Goal: Task Accomplishment & Management: Manage account settings

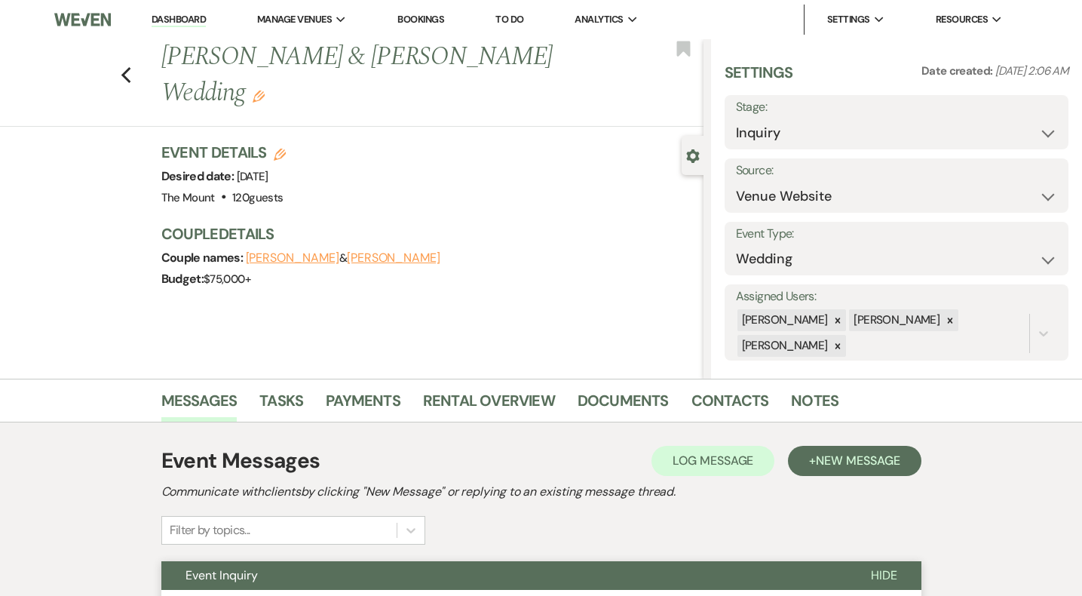
click at [169, 18] on link "Dashboard" at bounding box center [179, 20] width 54 height 14
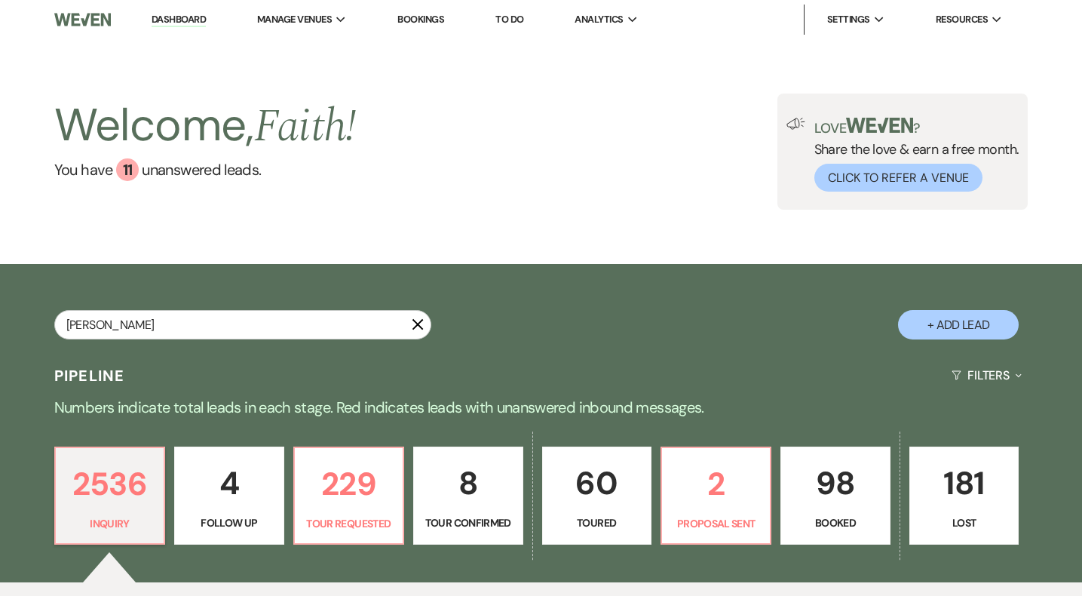
type input "emily sabbey"
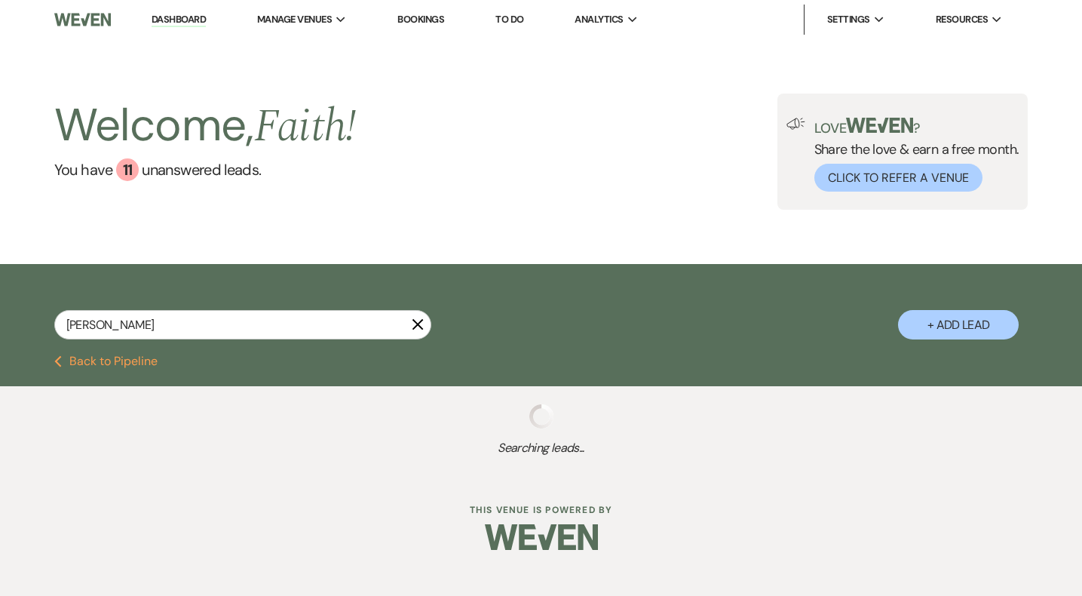
select select "8"
select select "6"
select select "5"
select select "8"
select select "6"
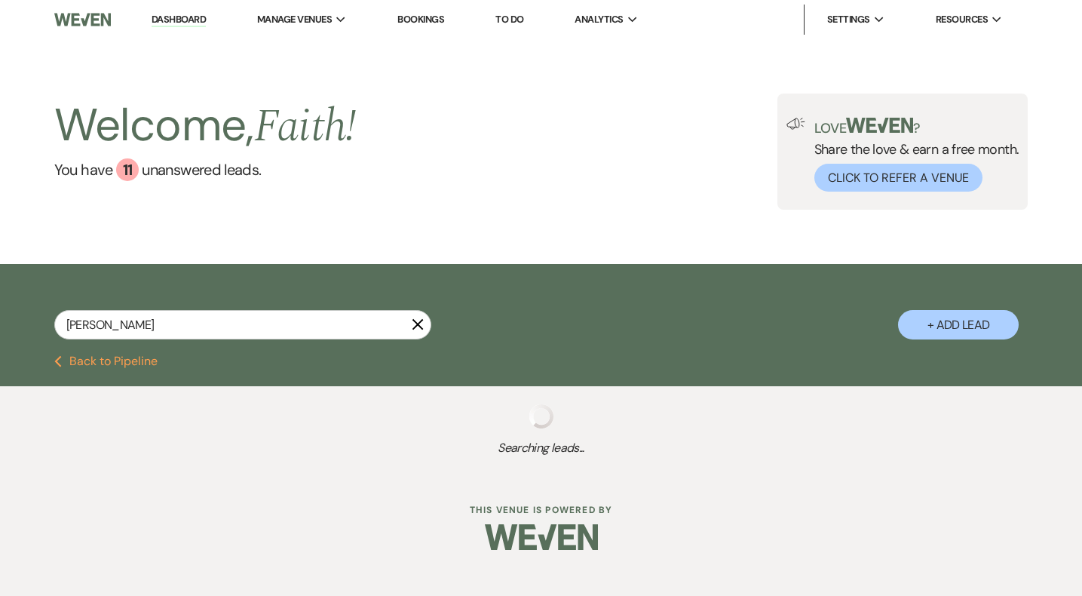
select select "2"
select select "8"
select select "5"
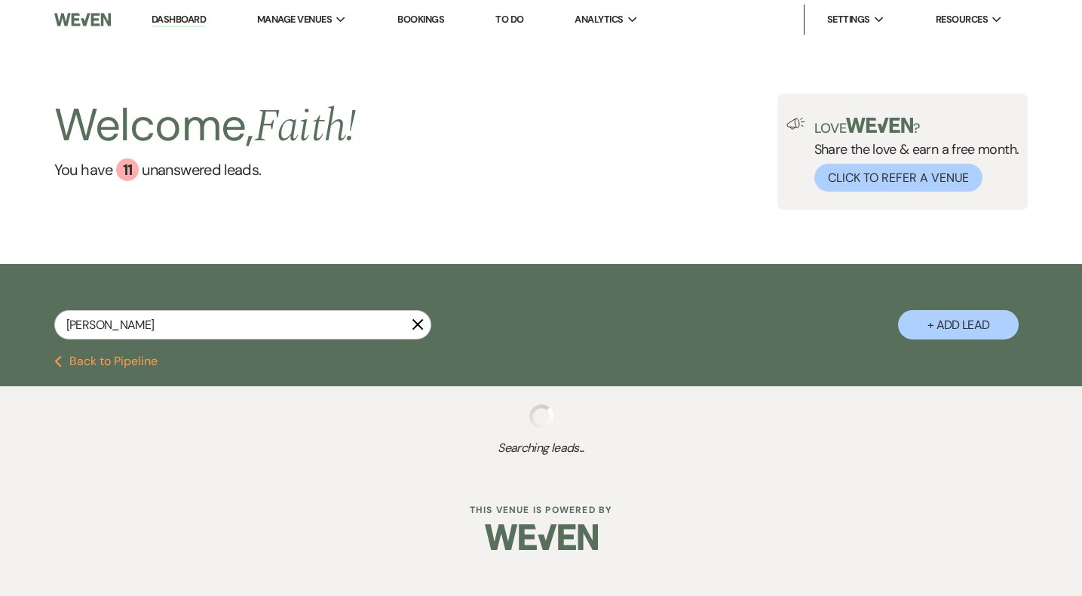
select select "8"
select select "5"
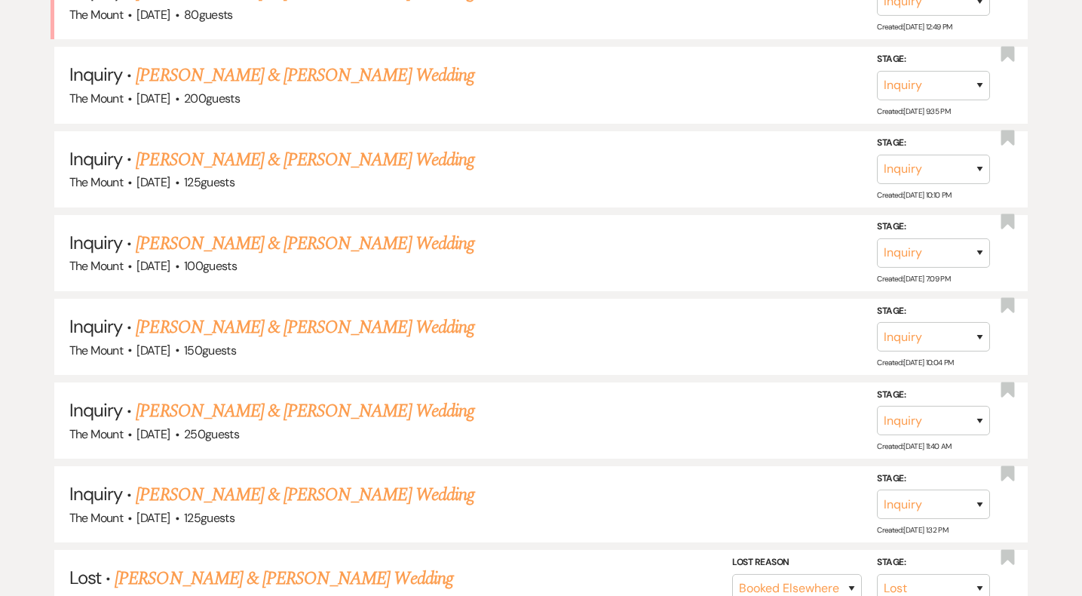
scroll to position [219, 0]
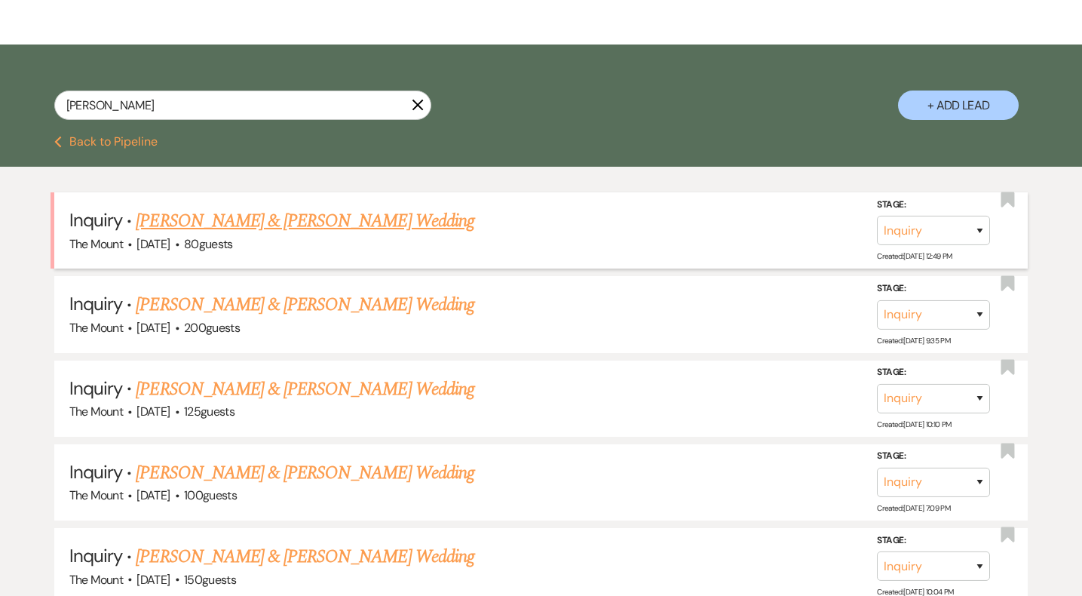
click at [265, 210] on link "Dominick & Pergolizzi's Wedding" at bounding box center [305, 220] width 338 height 27
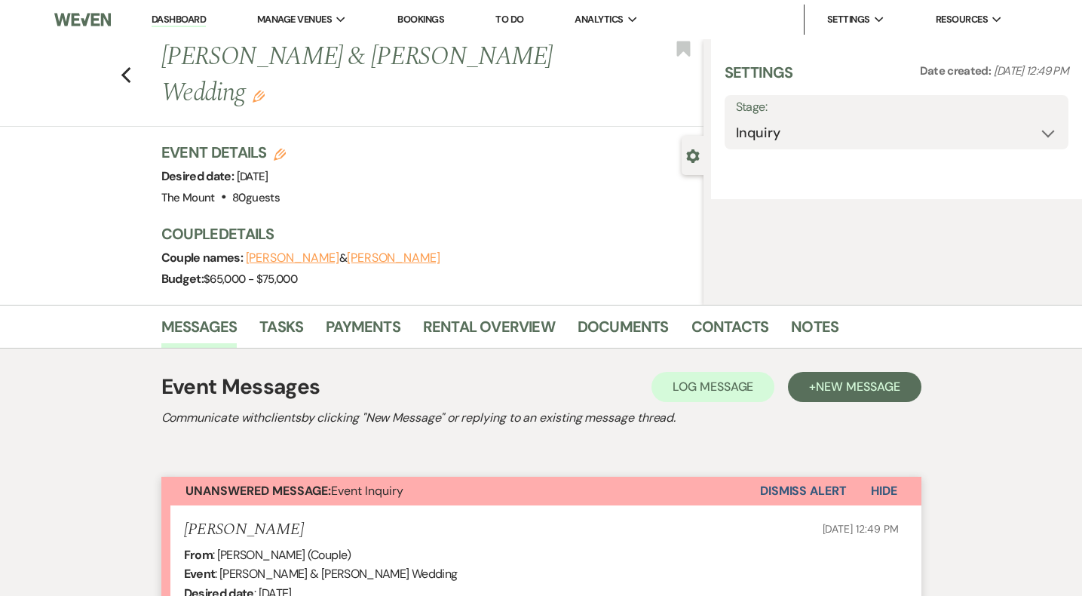
select select "5"
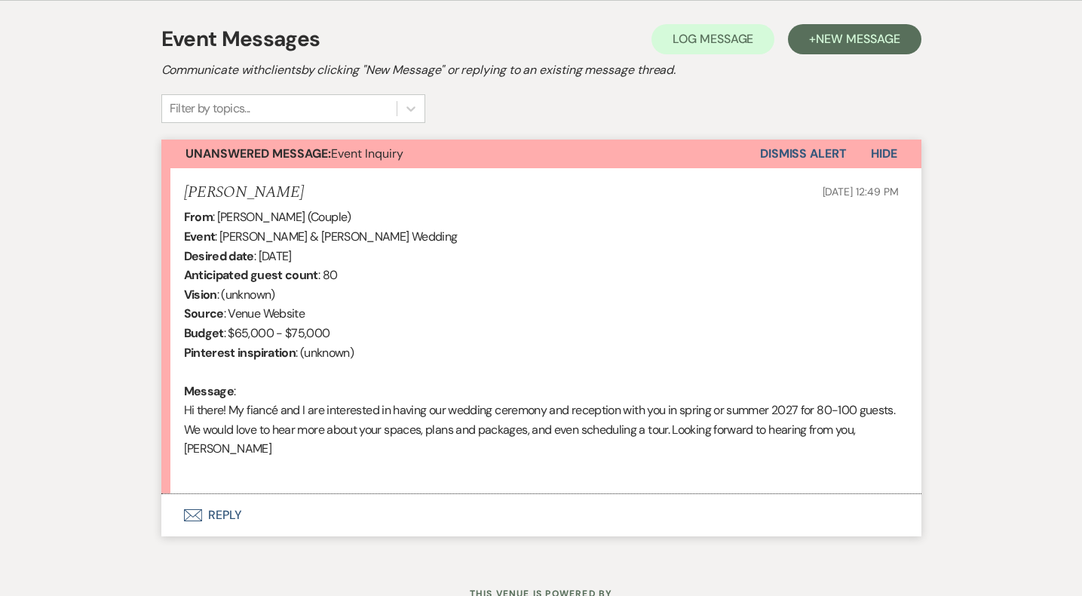
scroll to position [453, 0]
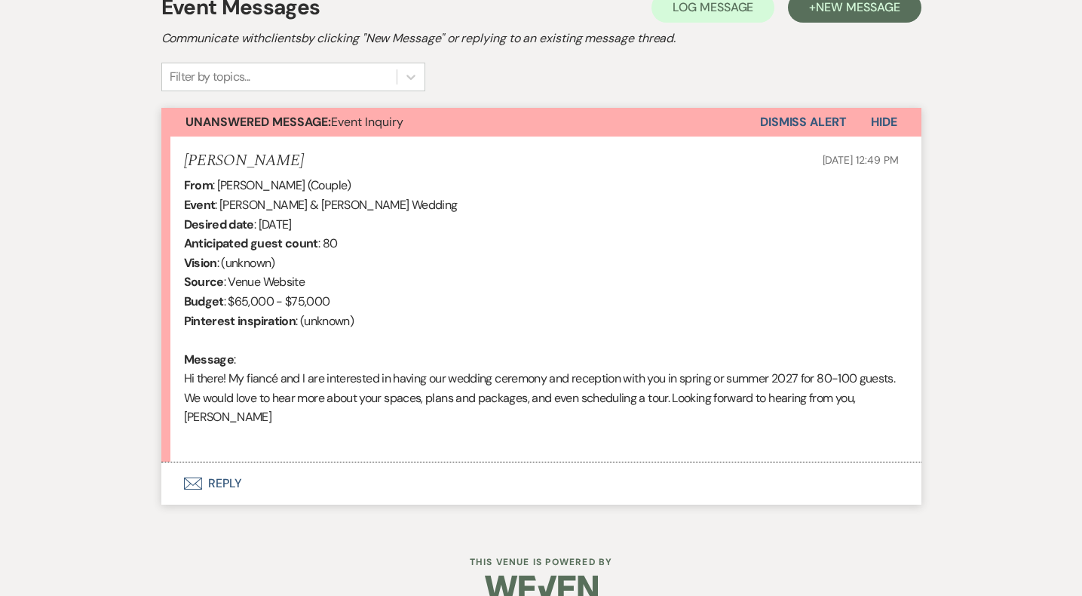
select select "8"
select select "6"
select select "5"
select select "8"
select select "6"
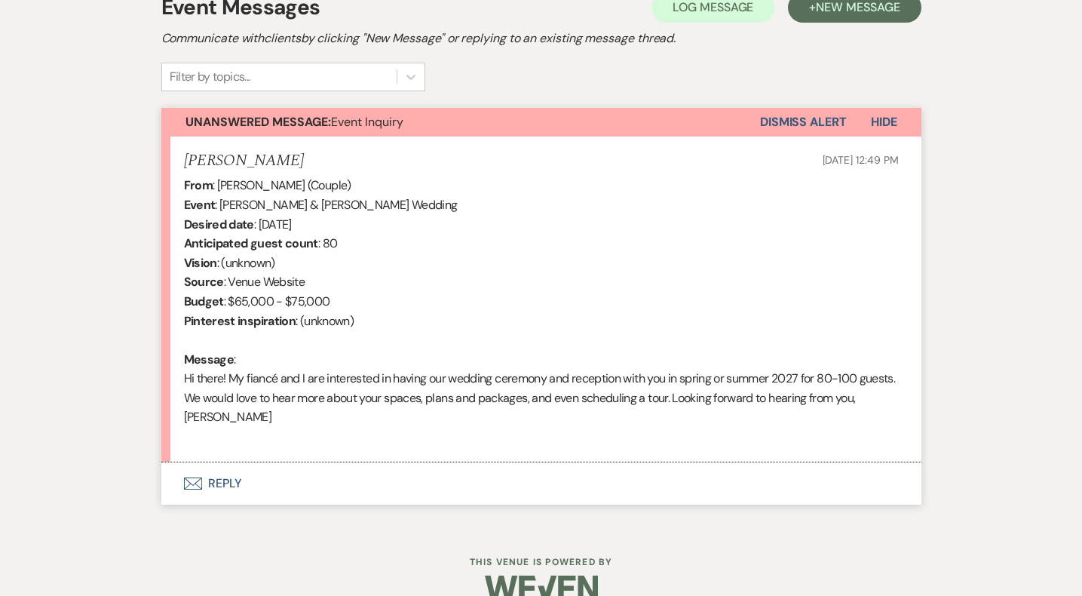
select select "2"
select select "8"
select select "5"
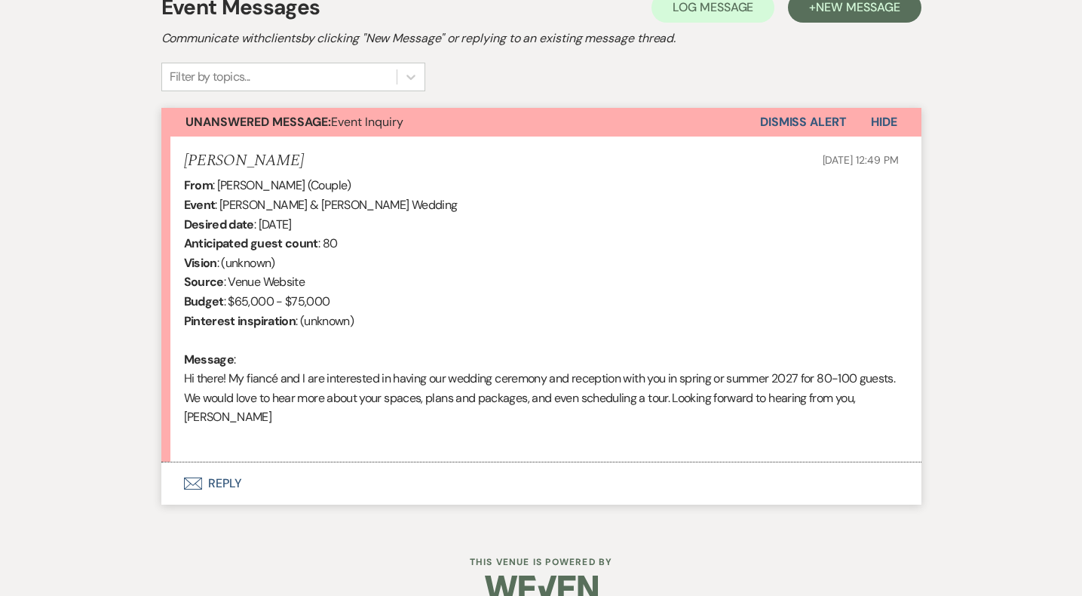
select select "8"
select select "5"
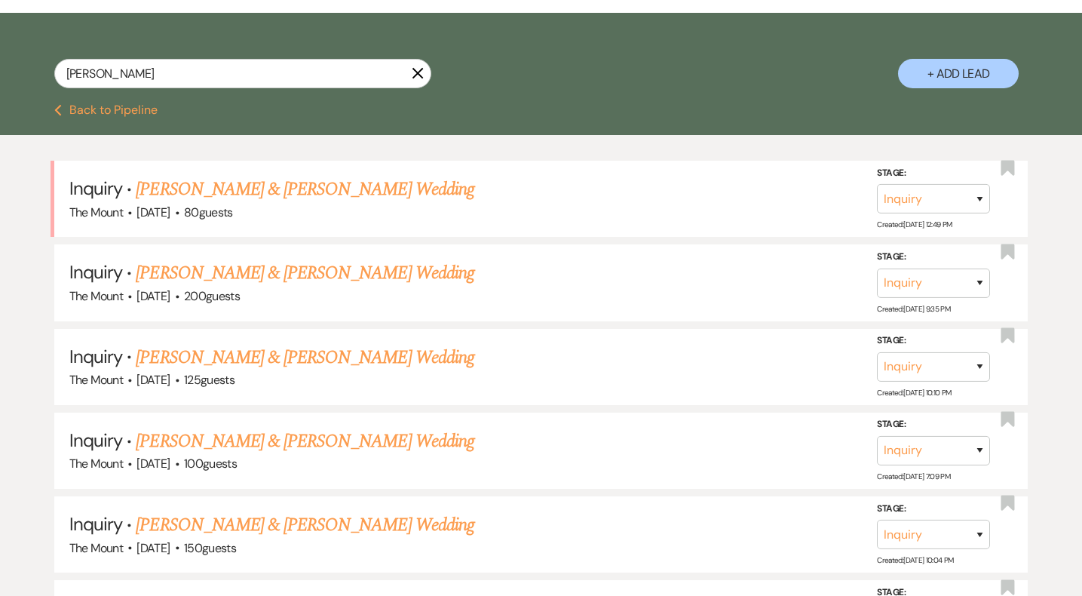
scroll to position [256, 0]
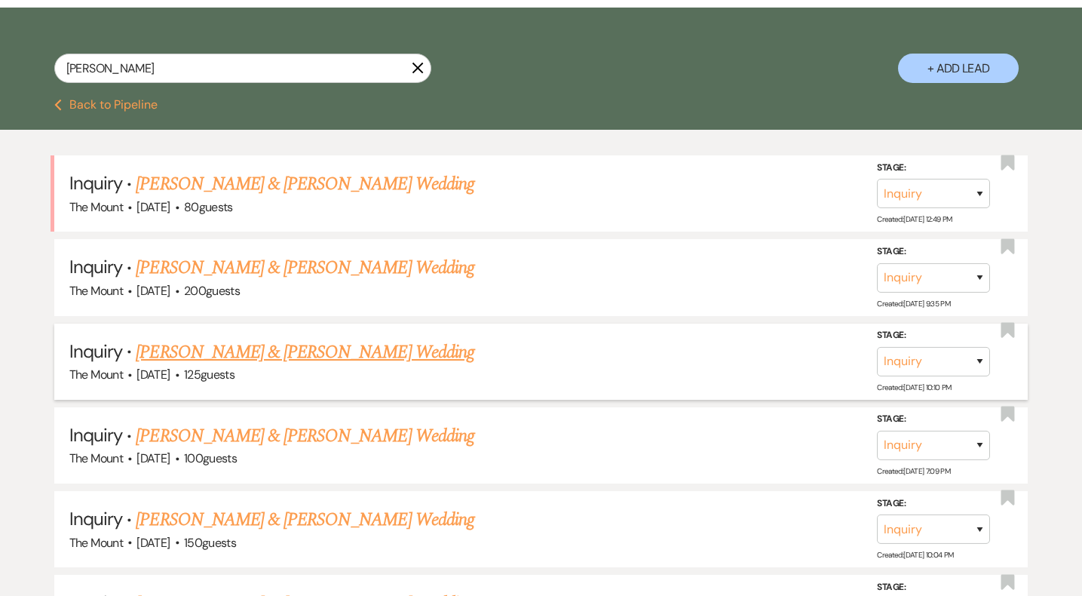
click at [235, 354] on link "Emily & Ross's Wedding" at bounding box center [305, 352] width 338 height 27
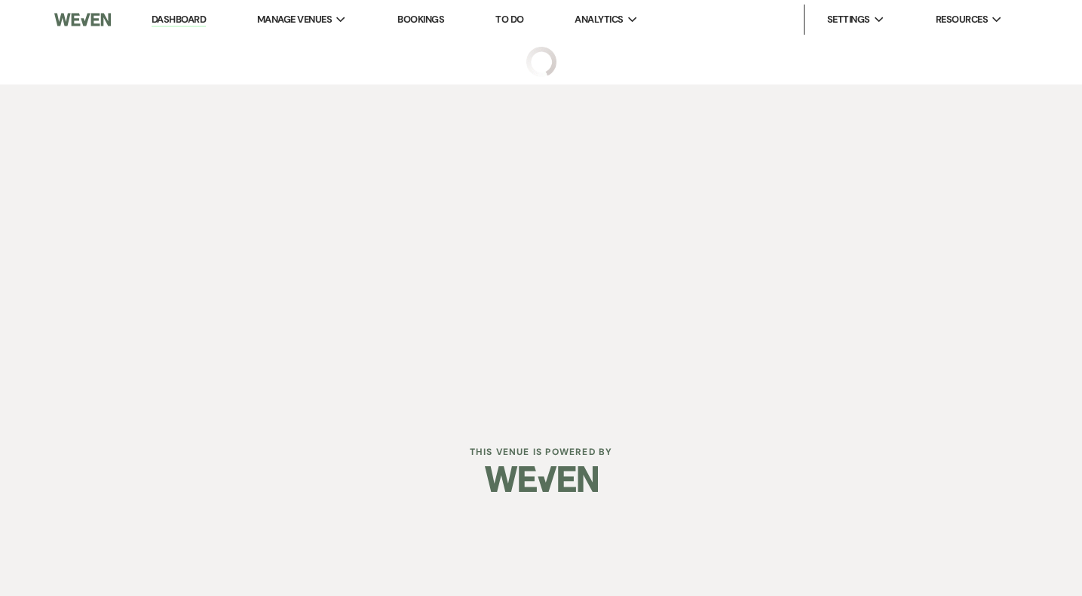
select select "5"
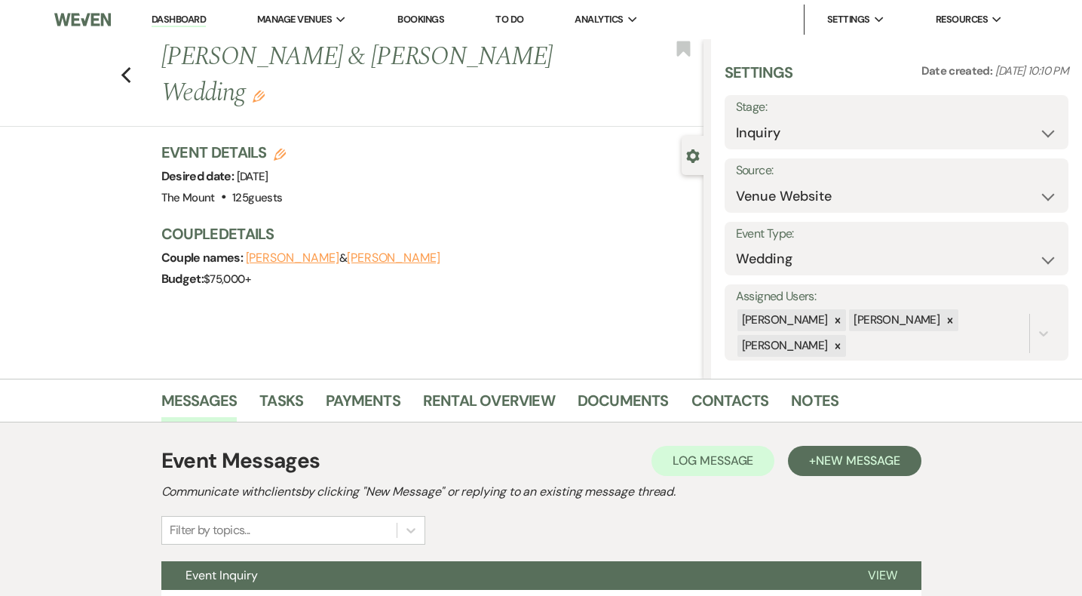
scroll to position [139, 0]
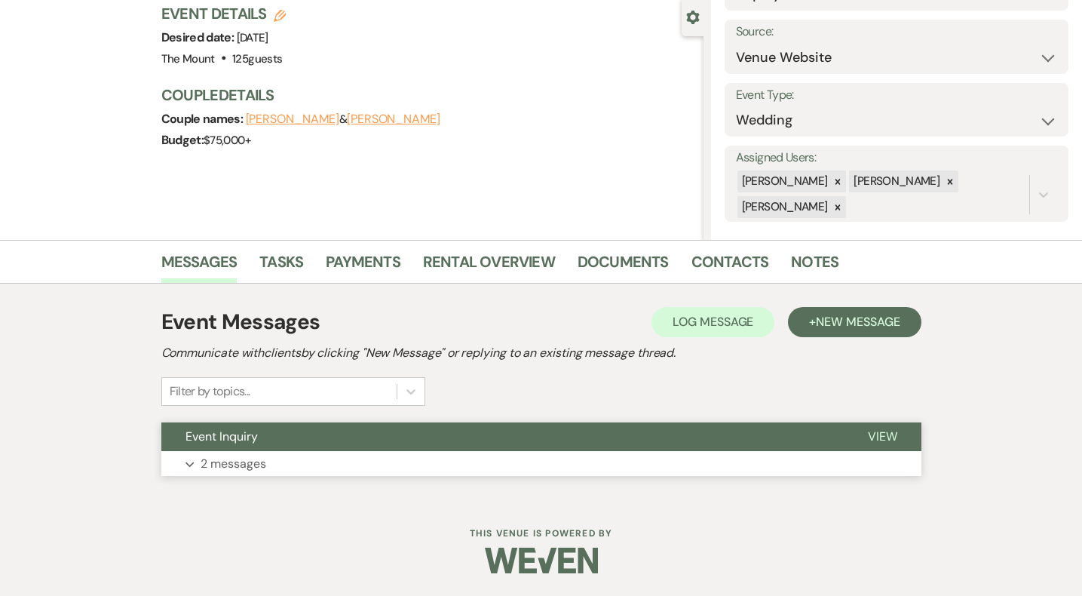
click at [225, 460] on p "2 messages" at bounding box center [234, 464] width 66 height 20
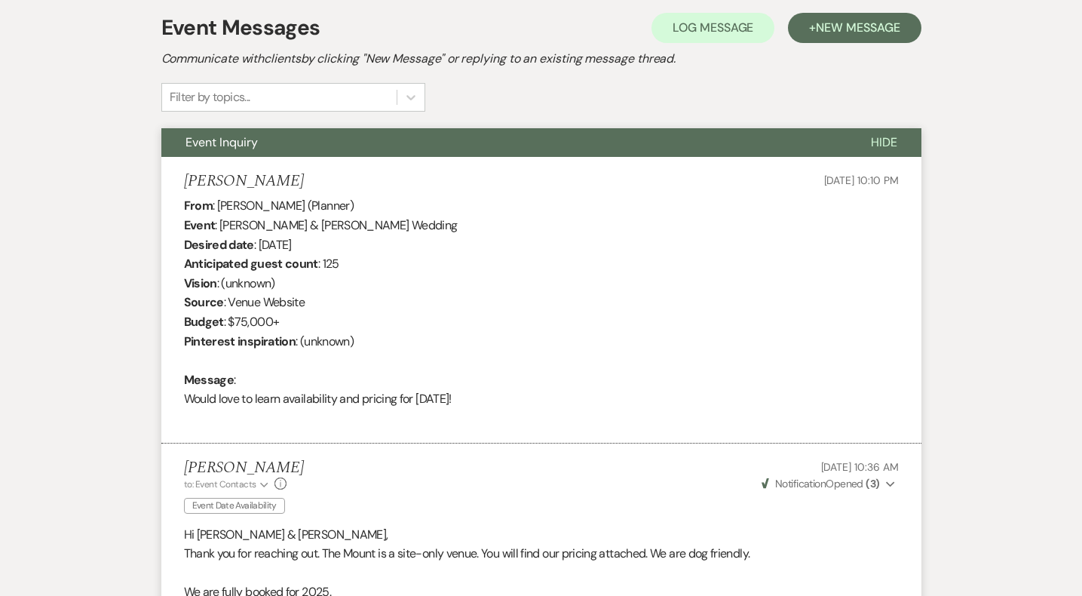
scroll to position [272, 0]
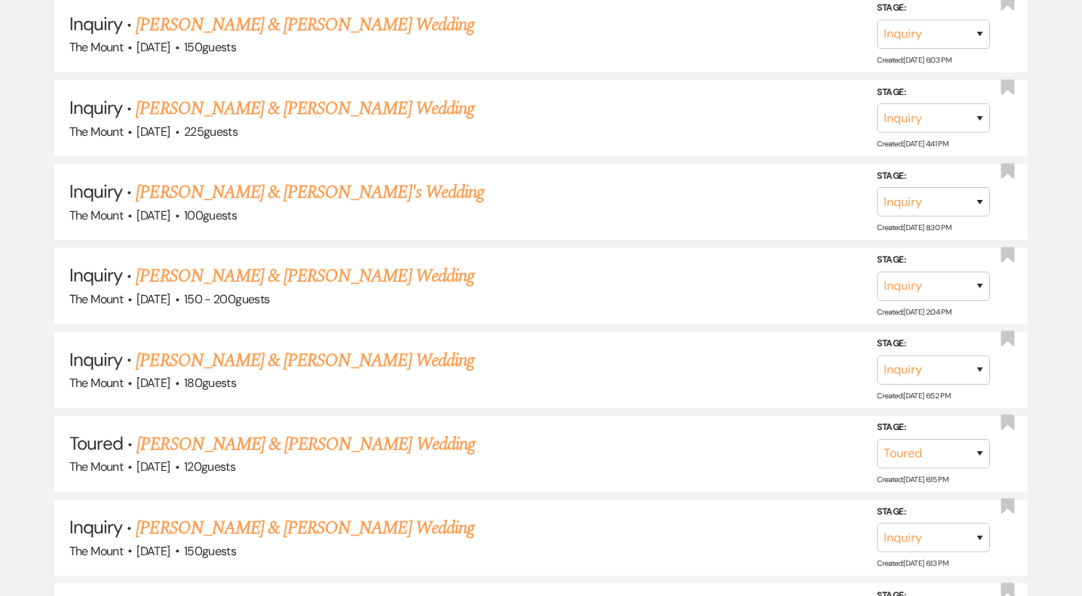
scroll to position [1599, 0]
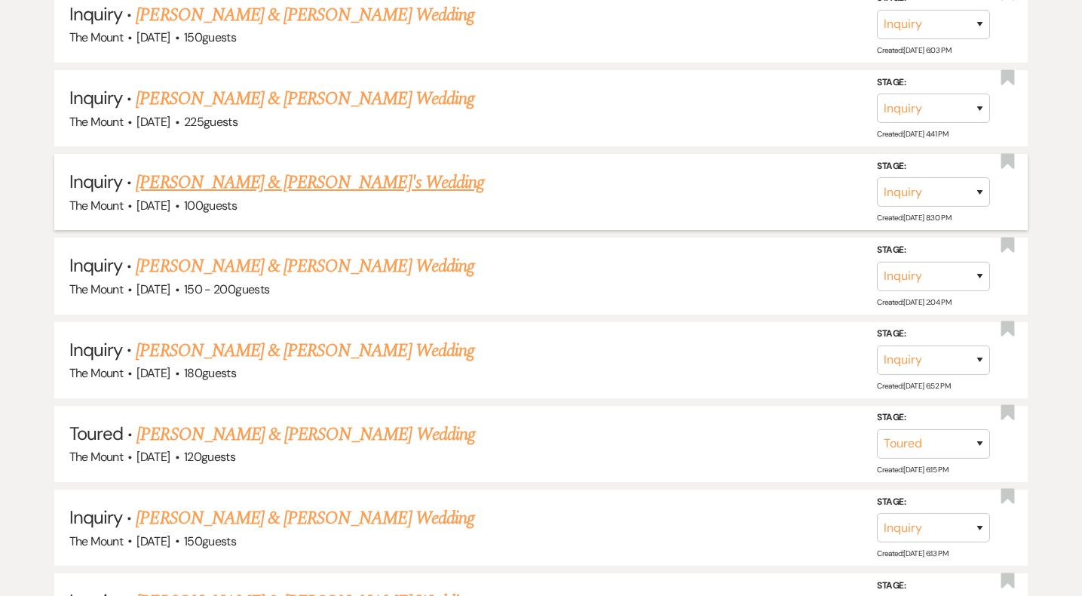
click at [239, 172] on link "Kross & Emily's Wedding" at bounding box center [310, 182] width 348 height 27
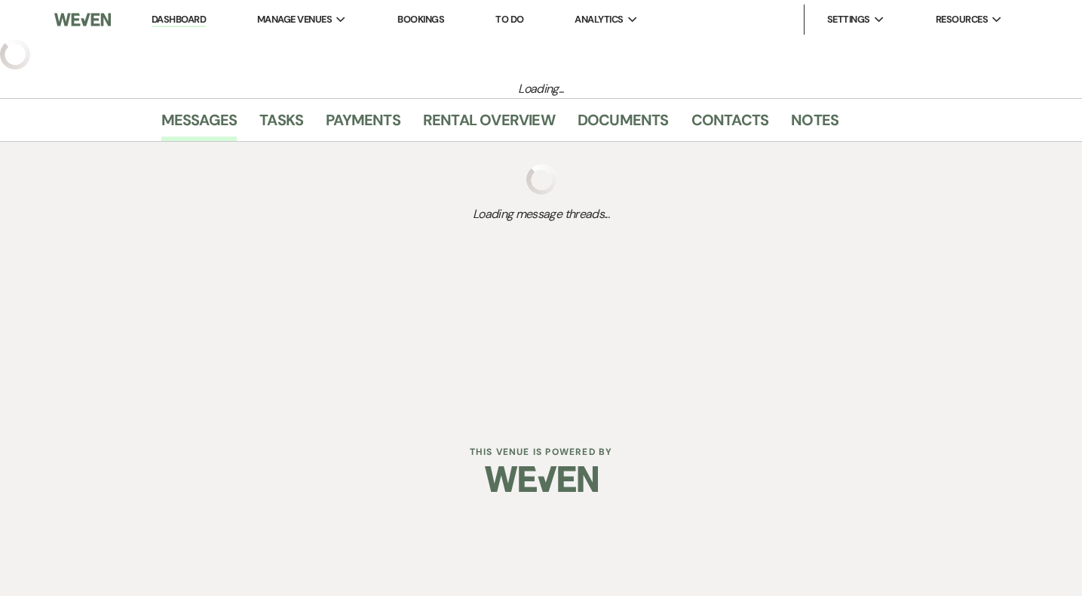
select select "5"
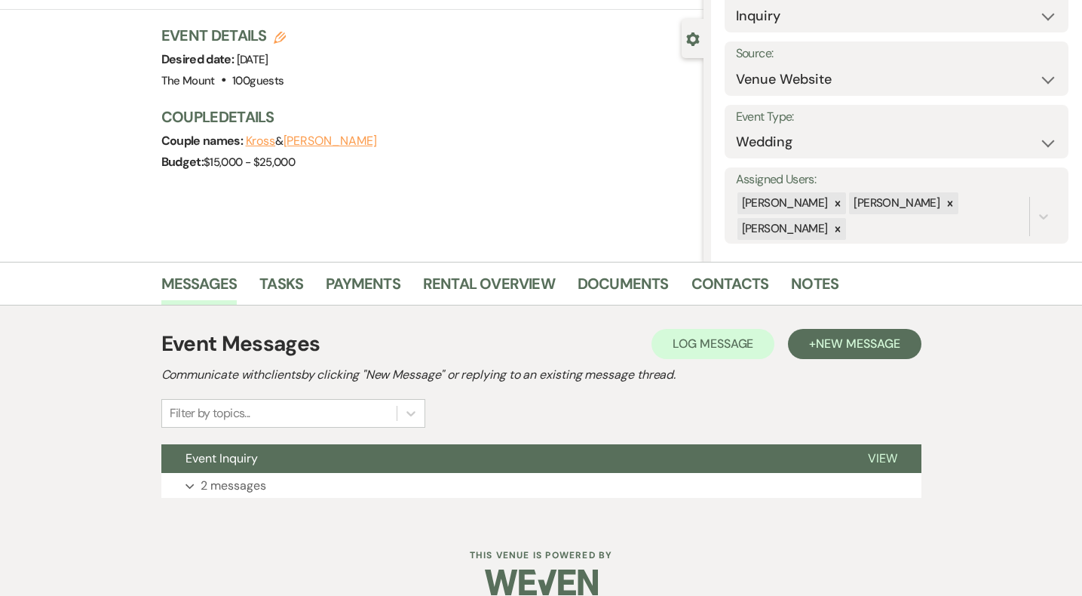
scroll to position [132, 0]
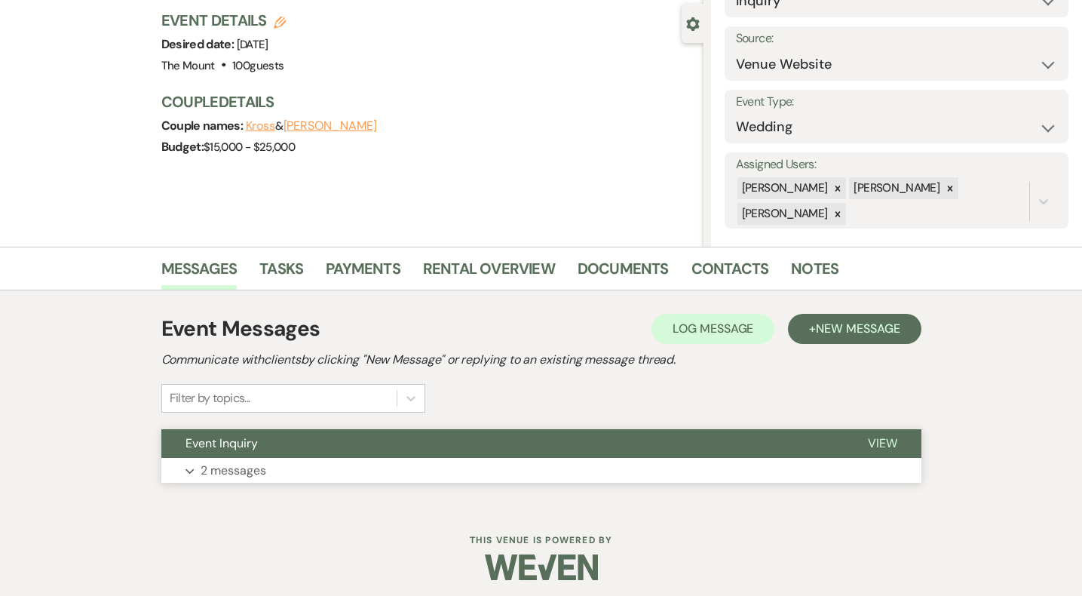
click at [250, 471] on p "2 messages" at bounding box center [234, 471] width 66 height 20
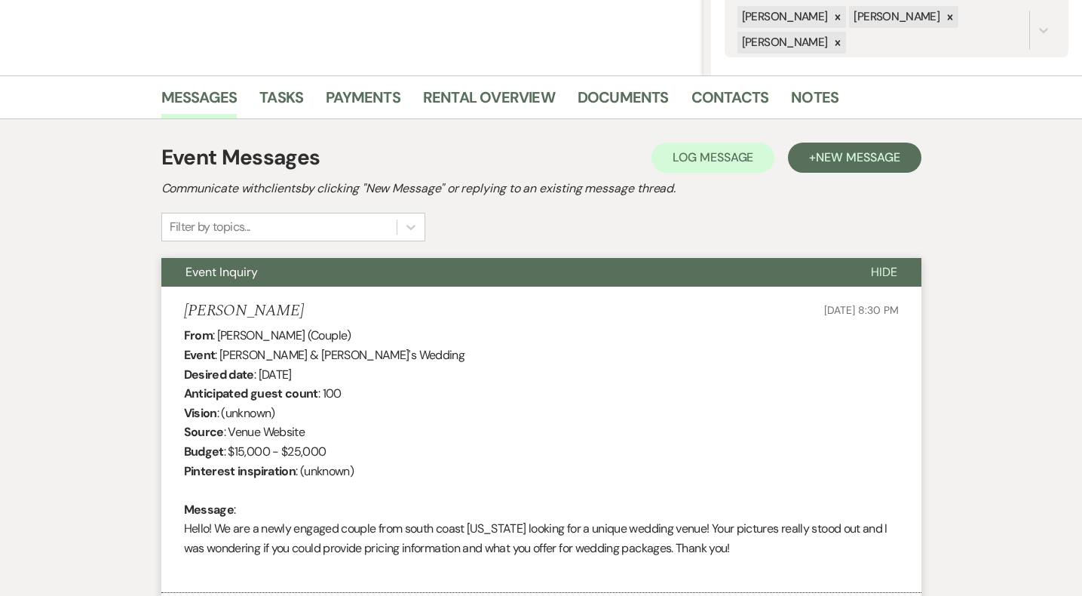
scroll to position [311, 0]
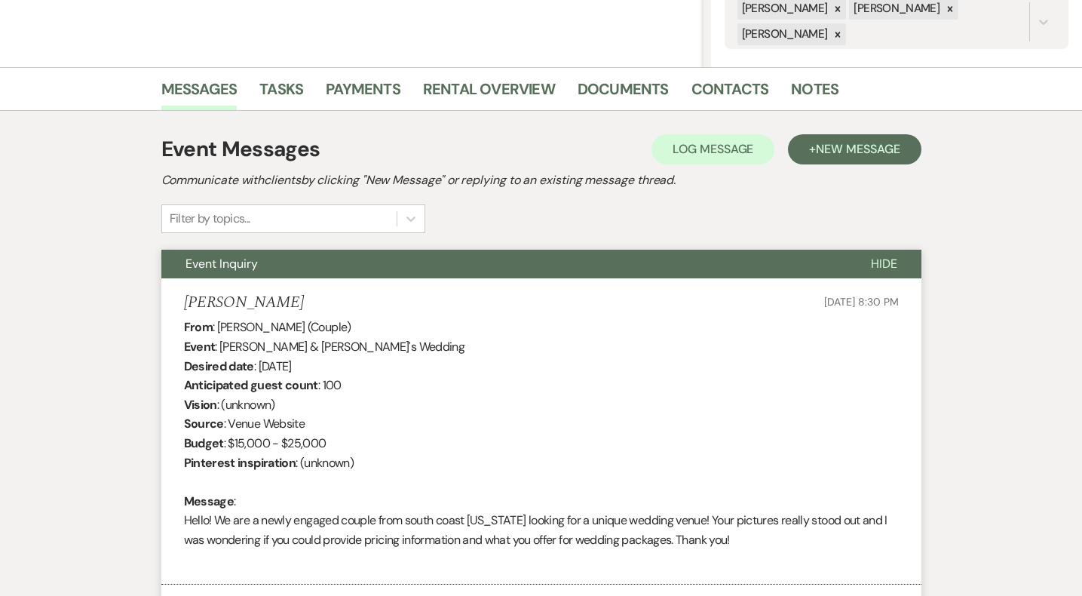
select select "8"
select select "6"
select select "5"
select select "8"
select select "6"
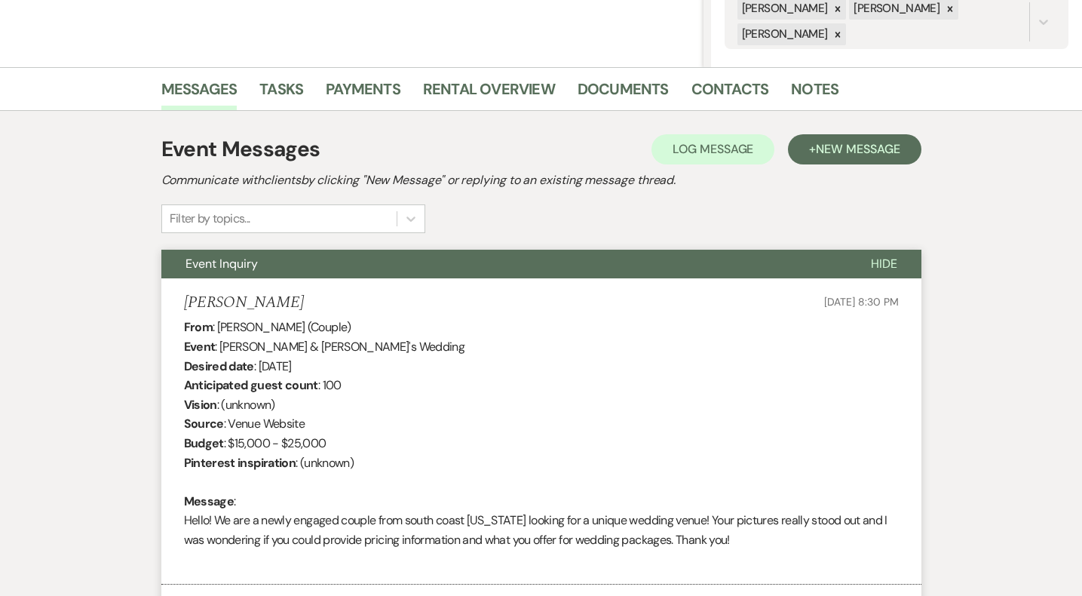
select select "2"
select select "8"
select select "5"
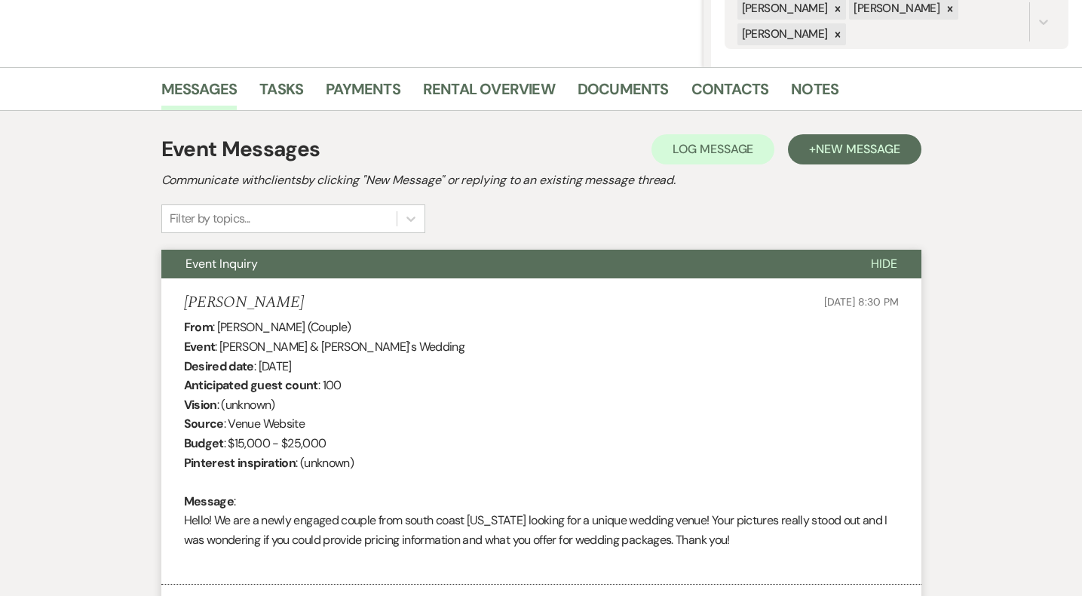
select select "8"
select select "5"
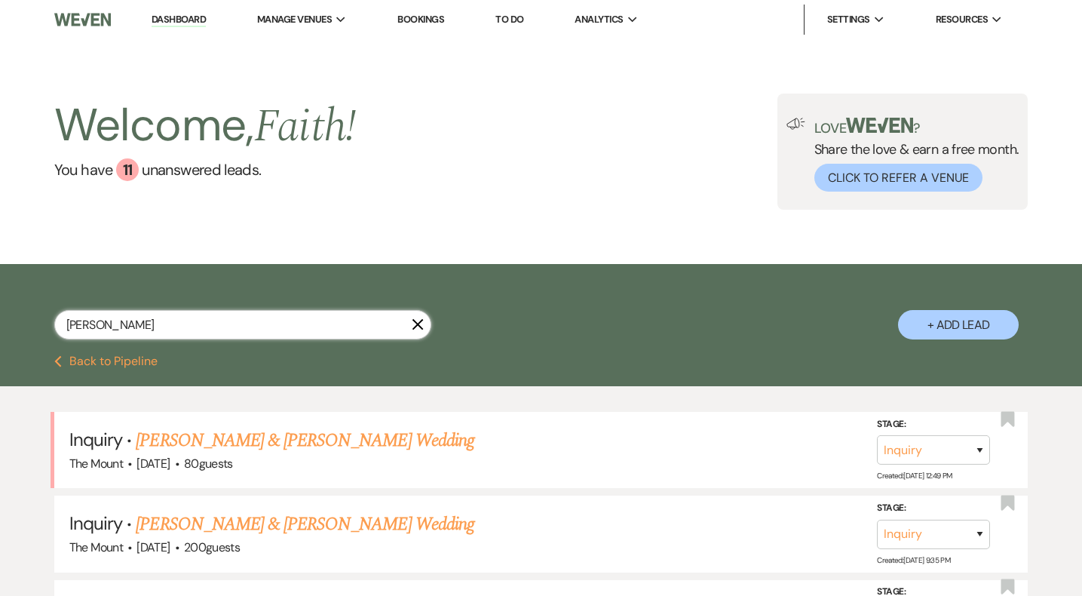
click at [99, 327] on input "emily sabbey" at bounding box center [242, 324] width 377 height 29
drag, startPoint x: 97, startPoint y: 322, endPoint x: 2, endPoint y: 315, distance: 96.0
click at [2, 315] on div "emily sabbey X + Add Lead" at bounding box center [541, 311] width 1082 height 81
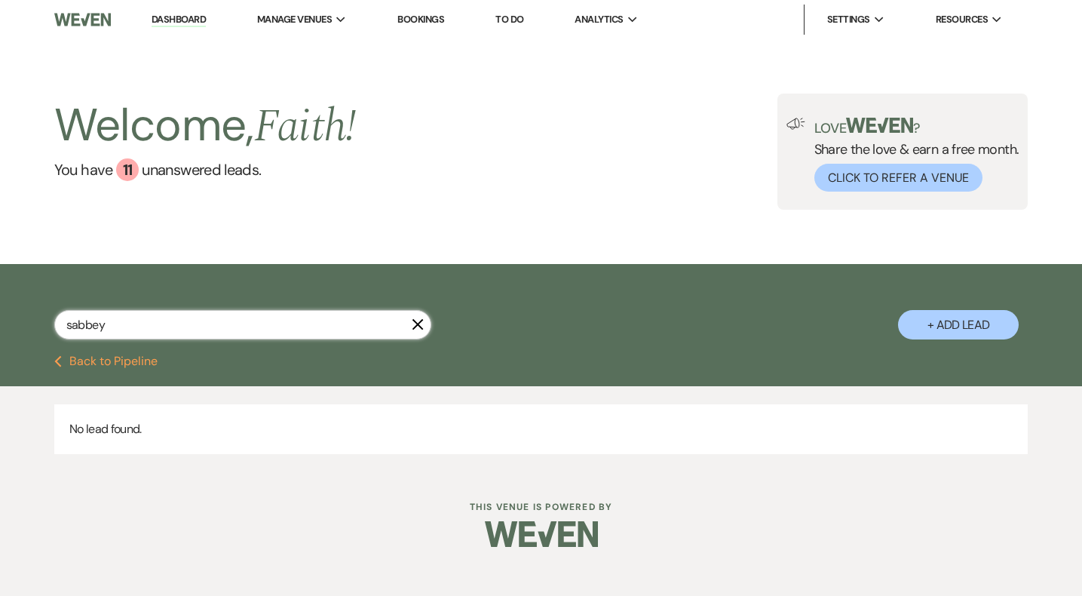
drag, startPoint x: 100, startPoint y: 330, endPoint x: 0, endPoint y: 314, distance: 100.7
click at [0, 314] on div "sabbey X + Add Lead" at bounding box center [541, 311] width 1082 height 81
type input "emily"
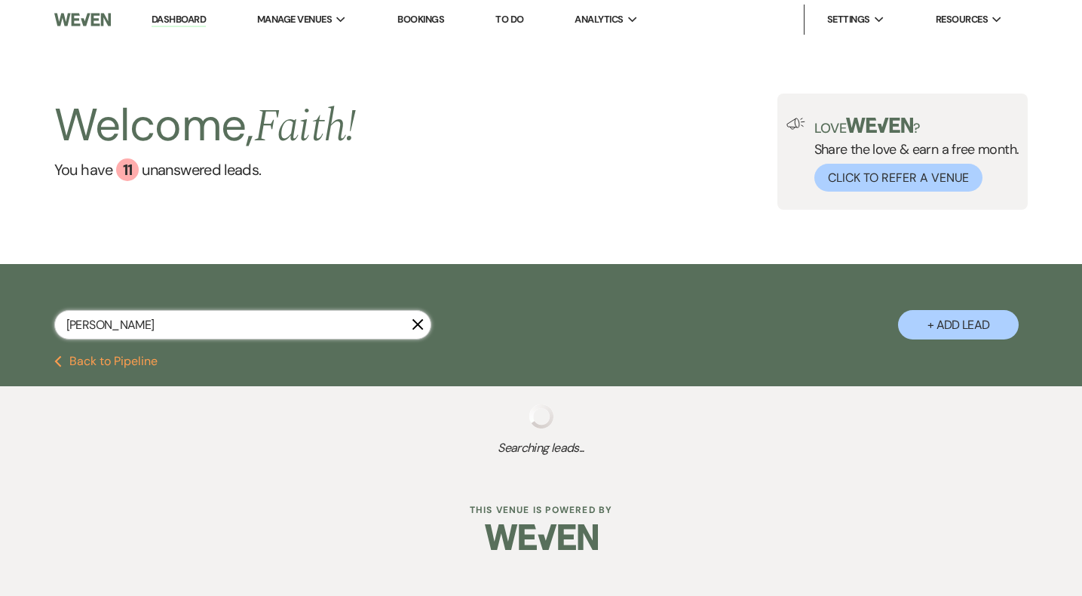
select select "8"
select select "6"
select select "5"
select select "8"
select select "6"
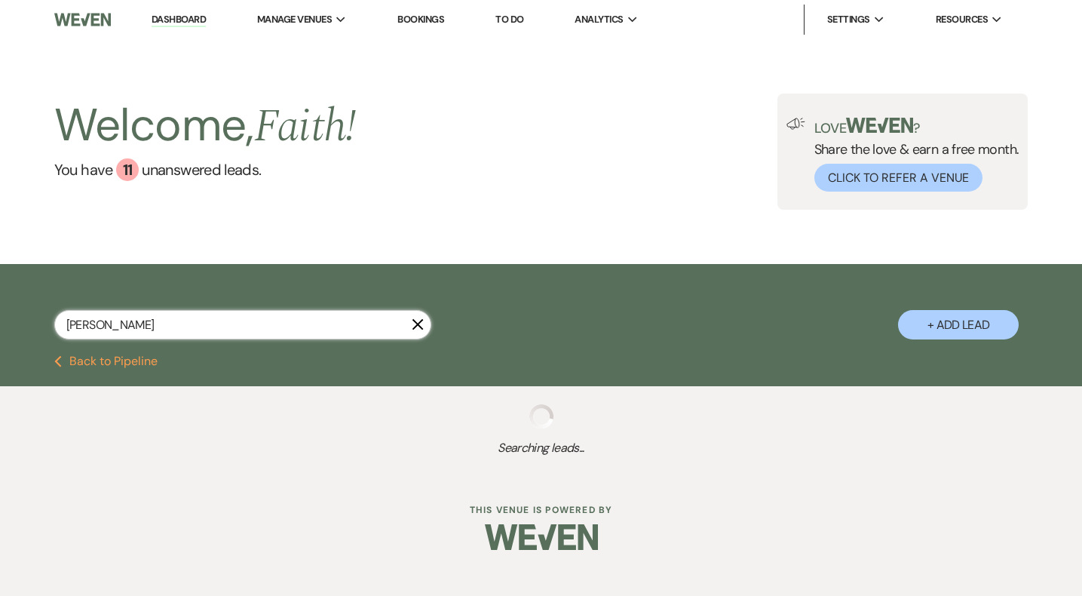
select select "2"
select select "8"
select select "5"
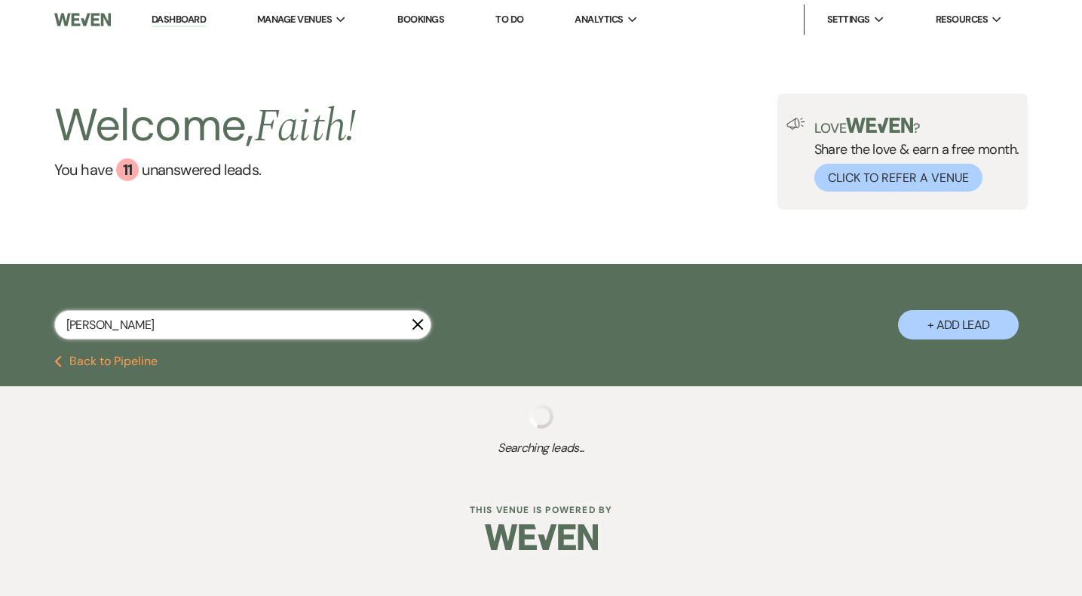
select select "8"
select select "5"
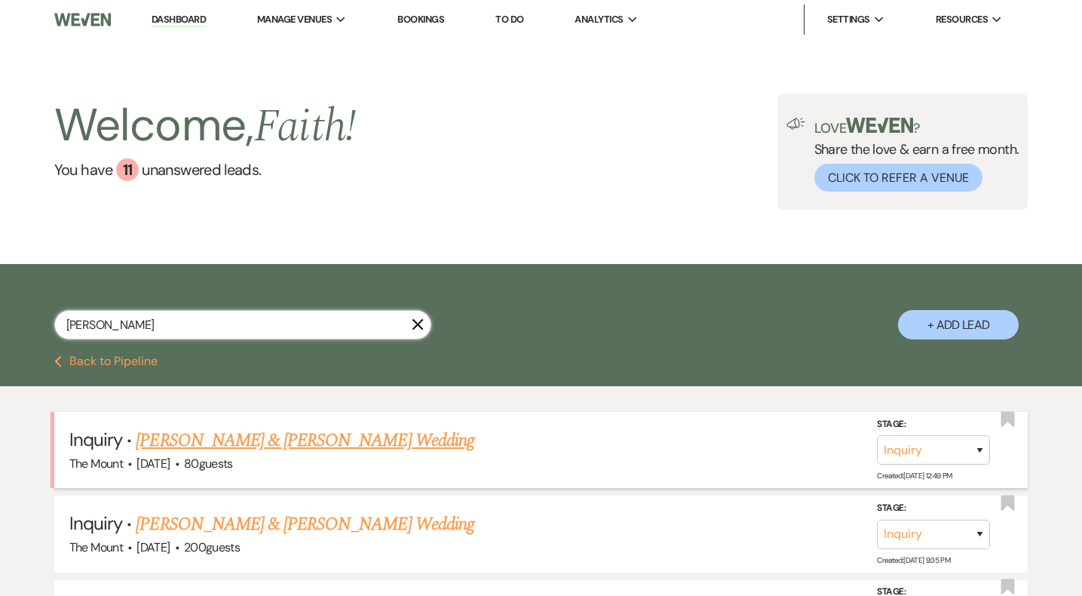
type input "emily"
click at [169, 450] on link "Dominick & Pergolizzi's Wedding" at bounding box center [305, 440] width 338 height 27
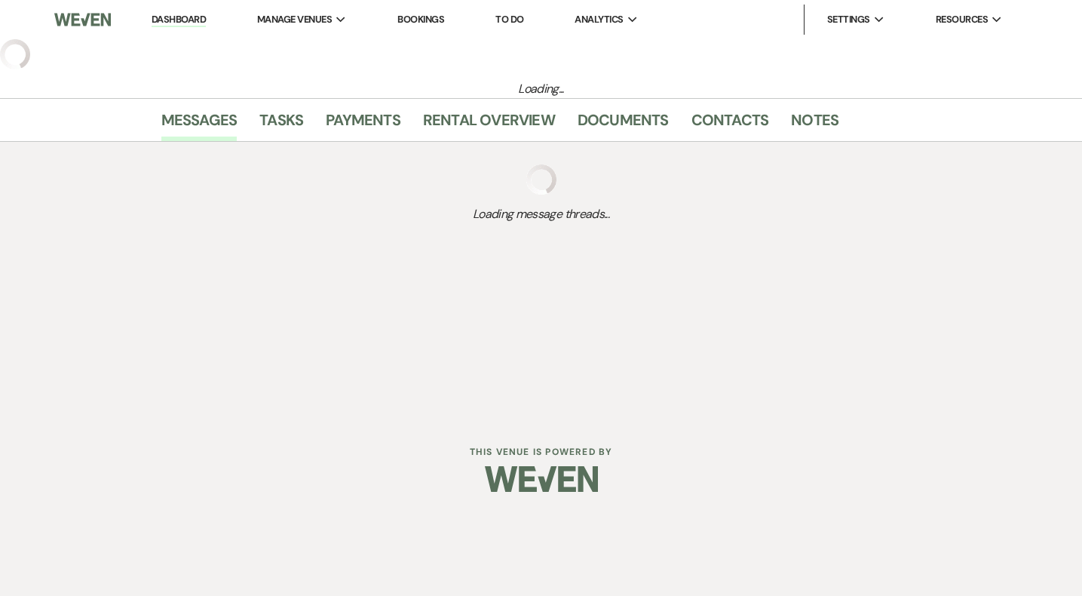
select select "5"
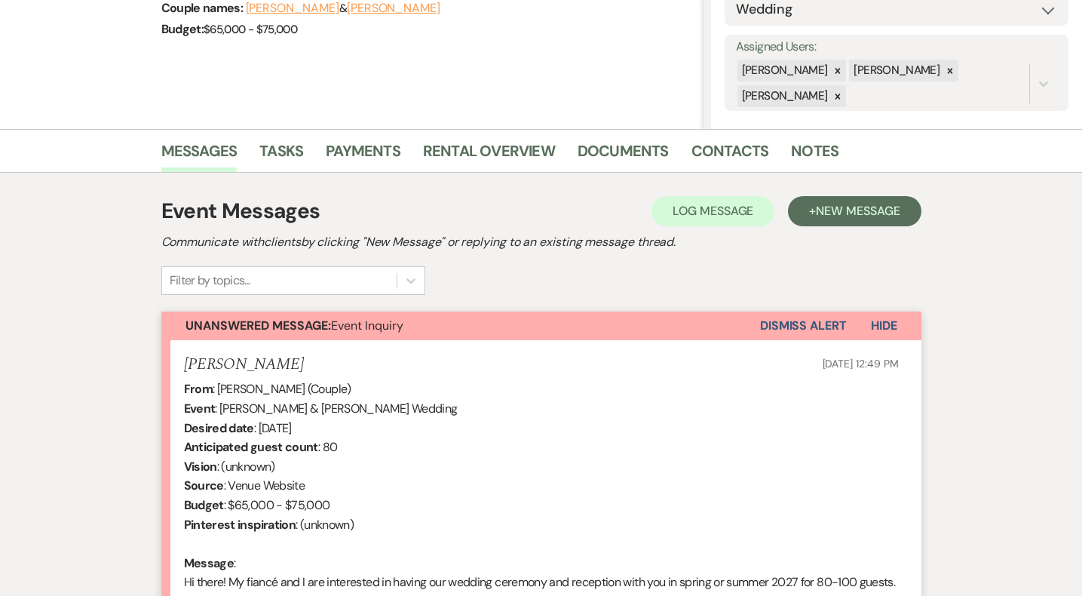
scroll to position [299, 0]
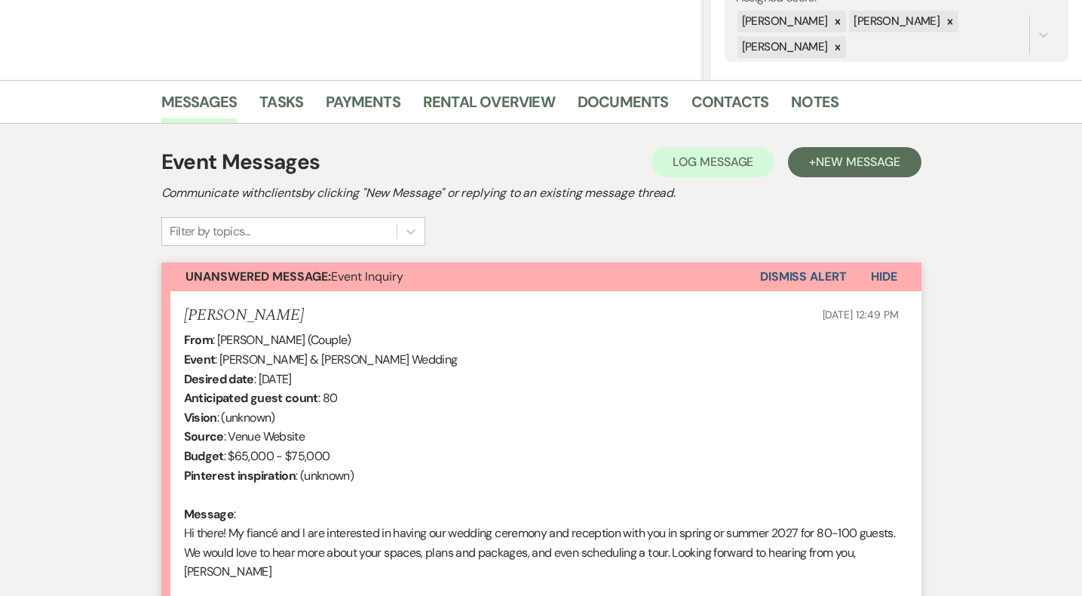
select select "8"
select select "6"
select select "5"
select select "8"
select select "6"
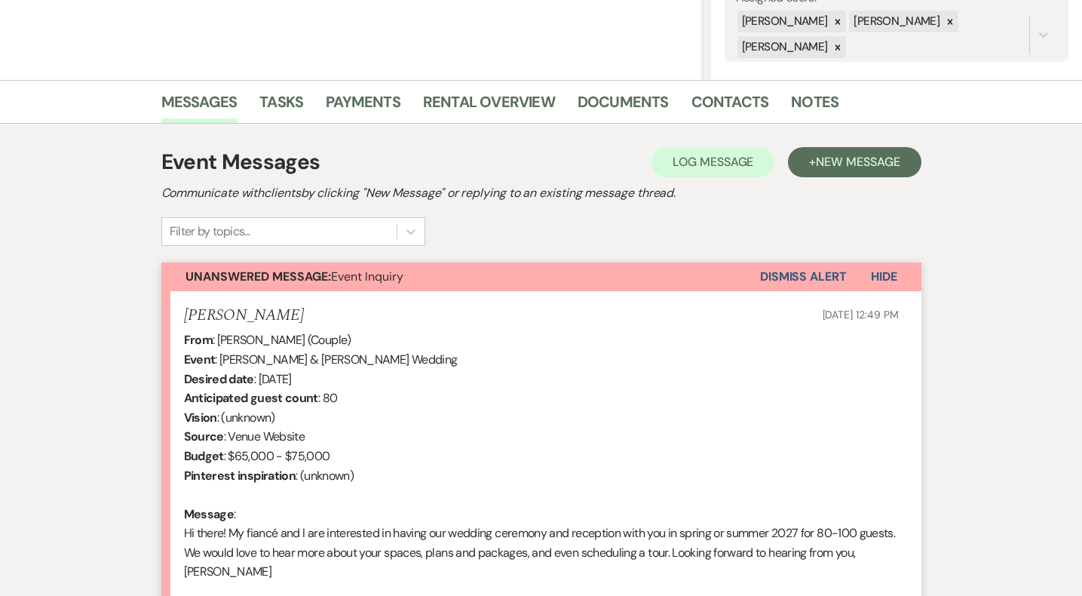
select select "2"
select select "8"
select select "5"
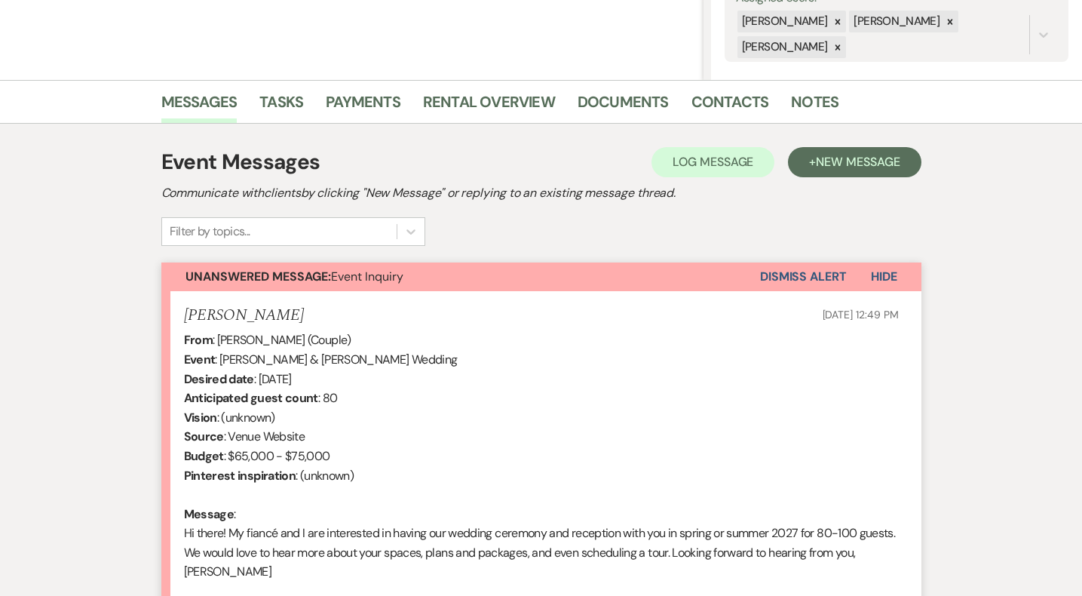
select select "8"
select select "5"
